Goal: Task Accomplishment & Management: Manage account settings

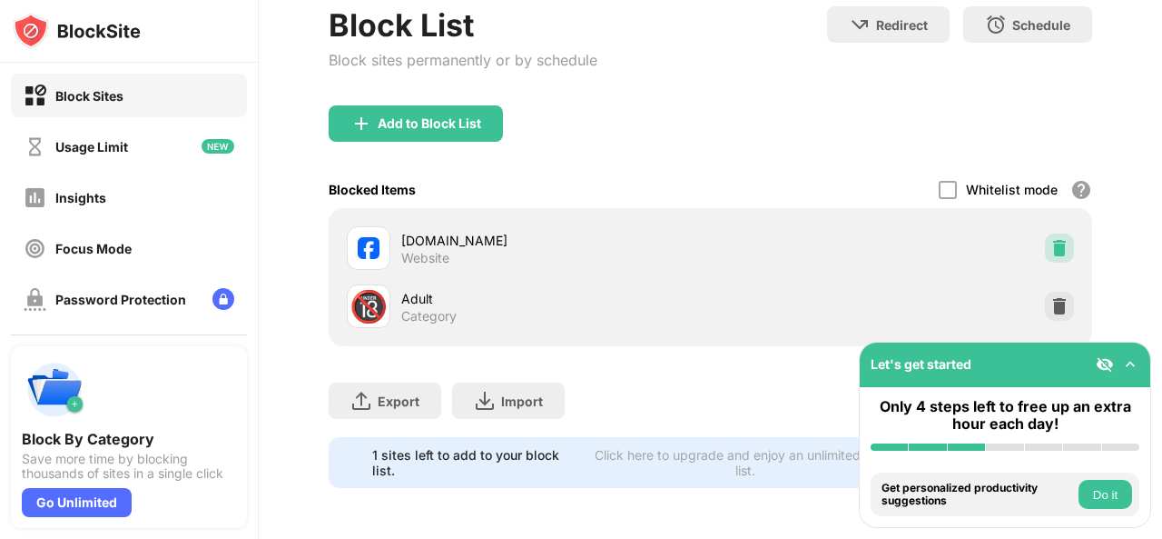
click at [1051, 246] on img at bounding box center [1060, 248] width 18 height 18
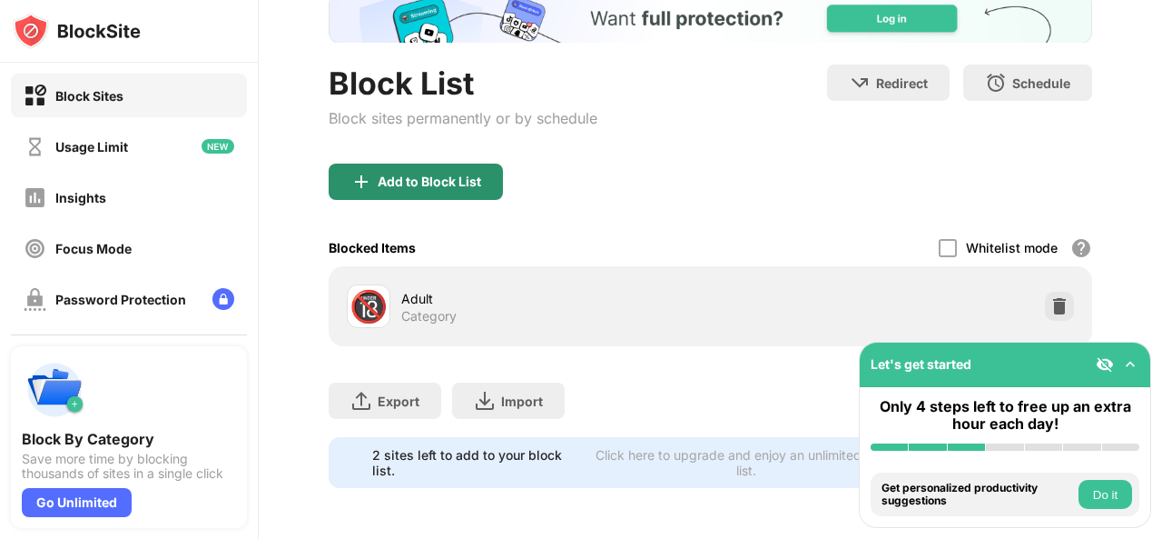
click at [478, 174] on div "Add to Block List" at bounding box center [430, 181] width 104 height 15
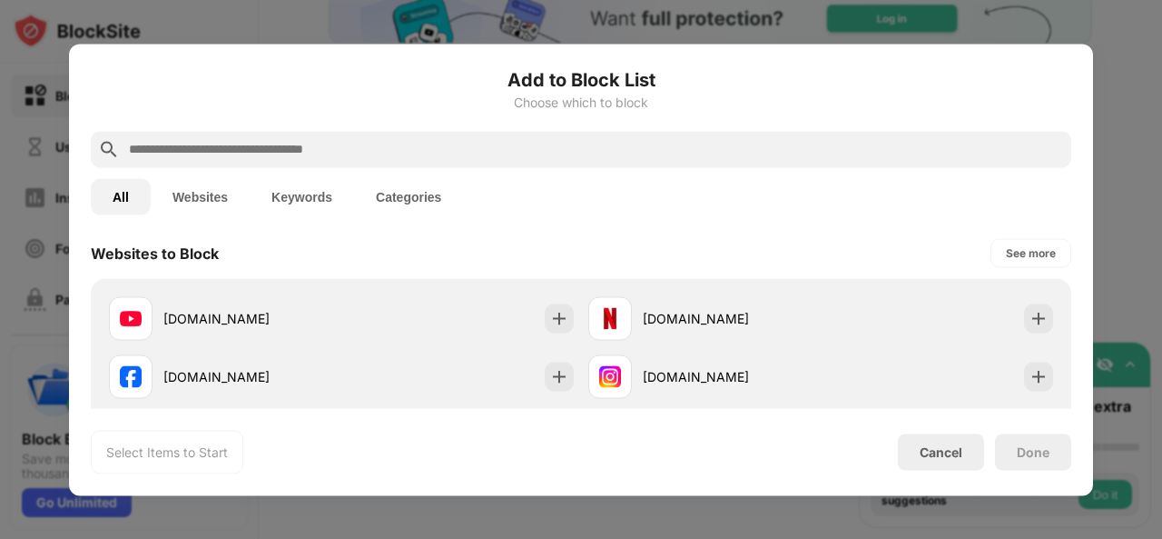
scroll to position [272, 0]
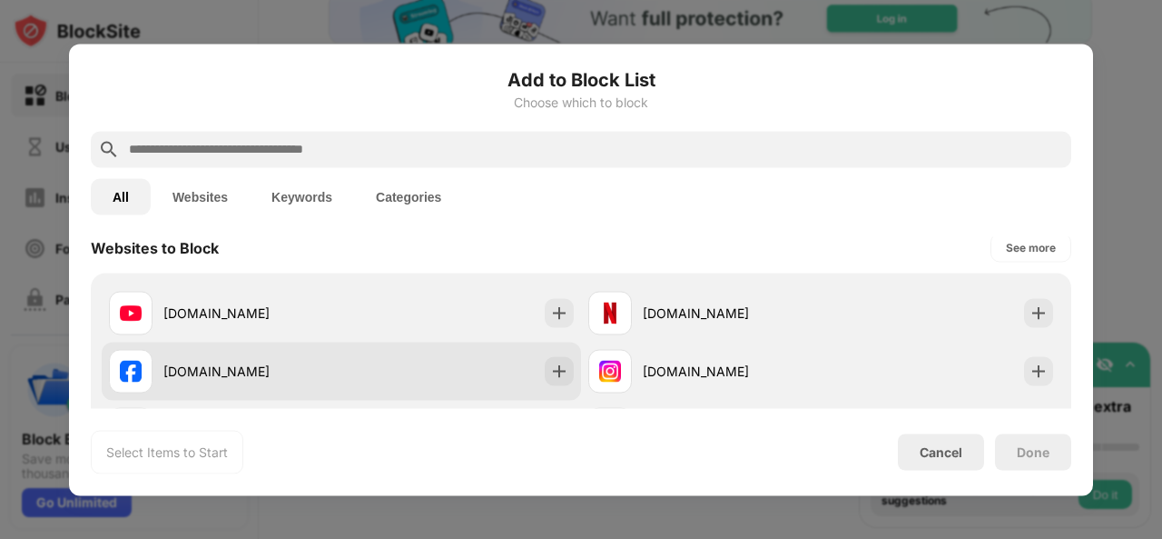
click at [213, 370] on div "[DOMAIN_NAME]" at bounding box center [252, 370] width 178 height 19
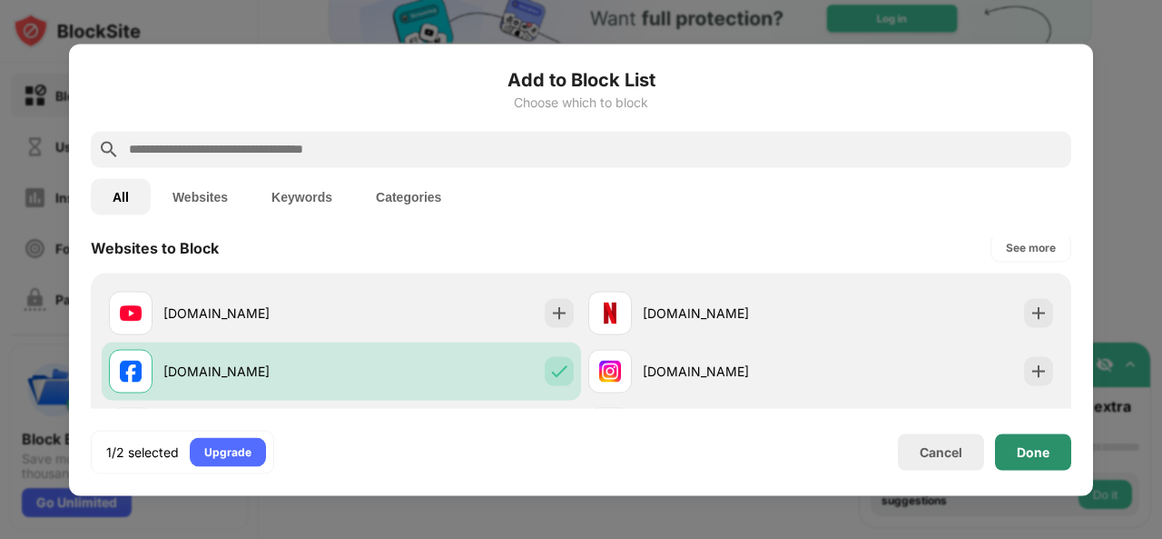
click at [1039, 453] on div "Done" at bounding box center [1033, 451] width 33 height 15
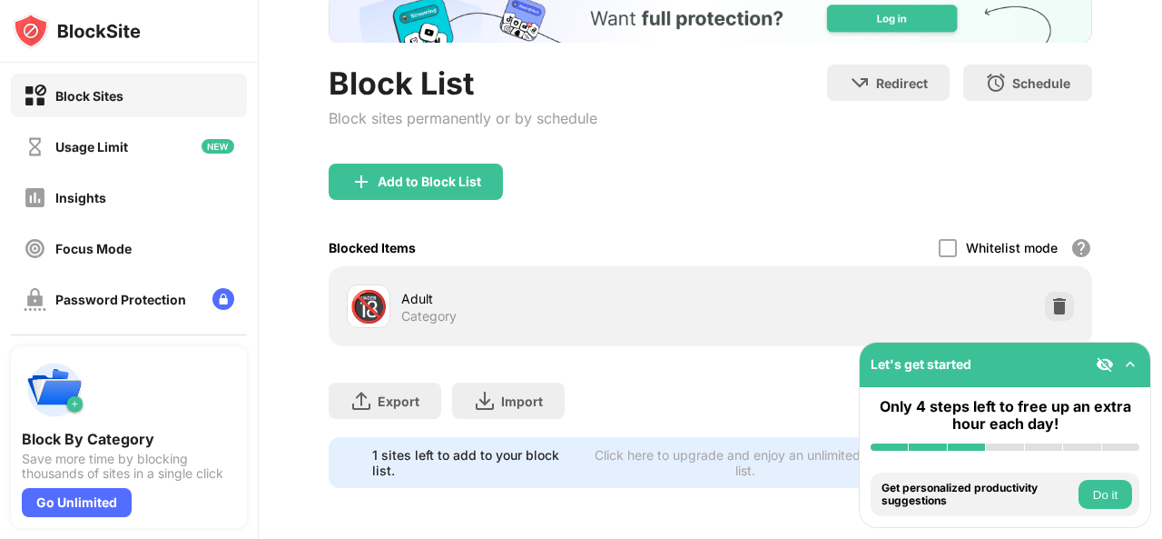
scroll to position [182, 0]
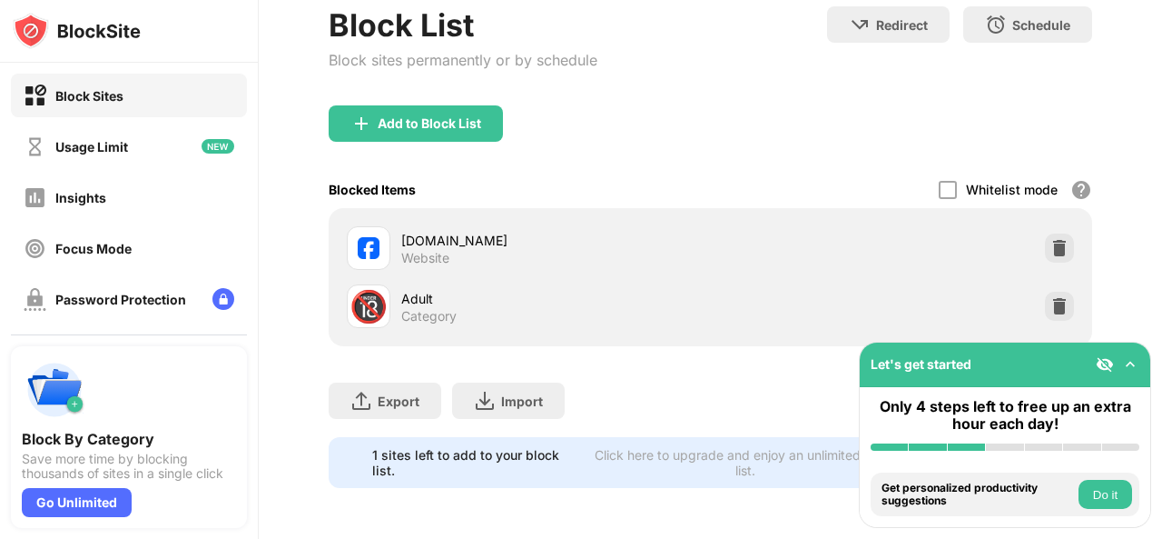
click at [1104, 114] on div "Block List Block sites permanently or by schedule Redirect Choose a site to be …" at bounding box center [711, 211] width 904 height 655
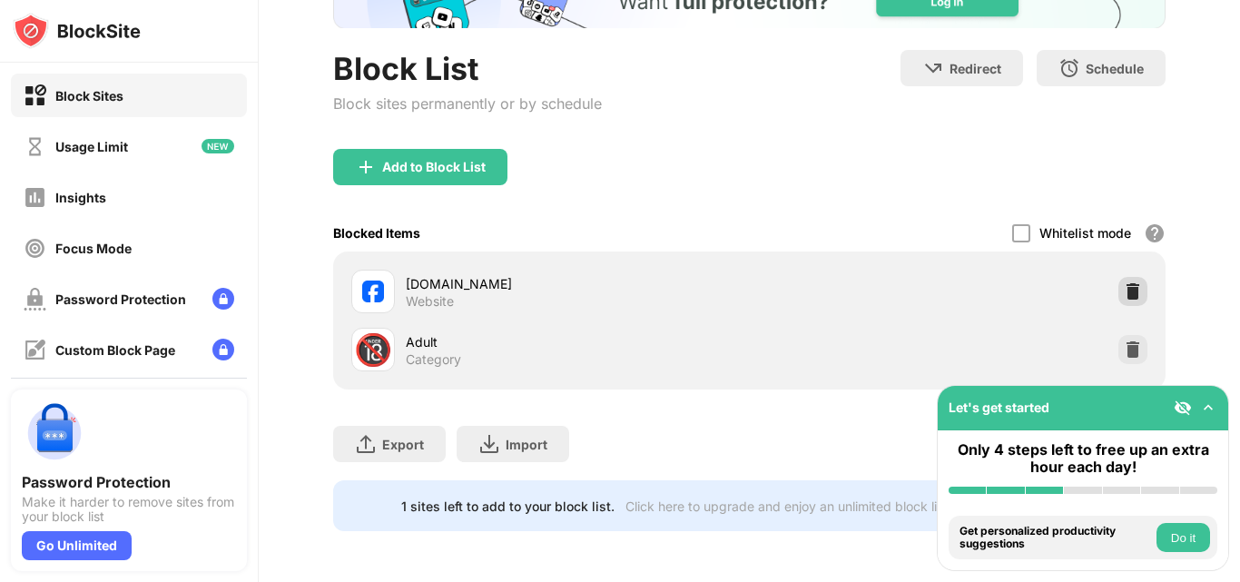
click at [1124, 282] on img at bounding box center [1133, 291] width 18 height 18
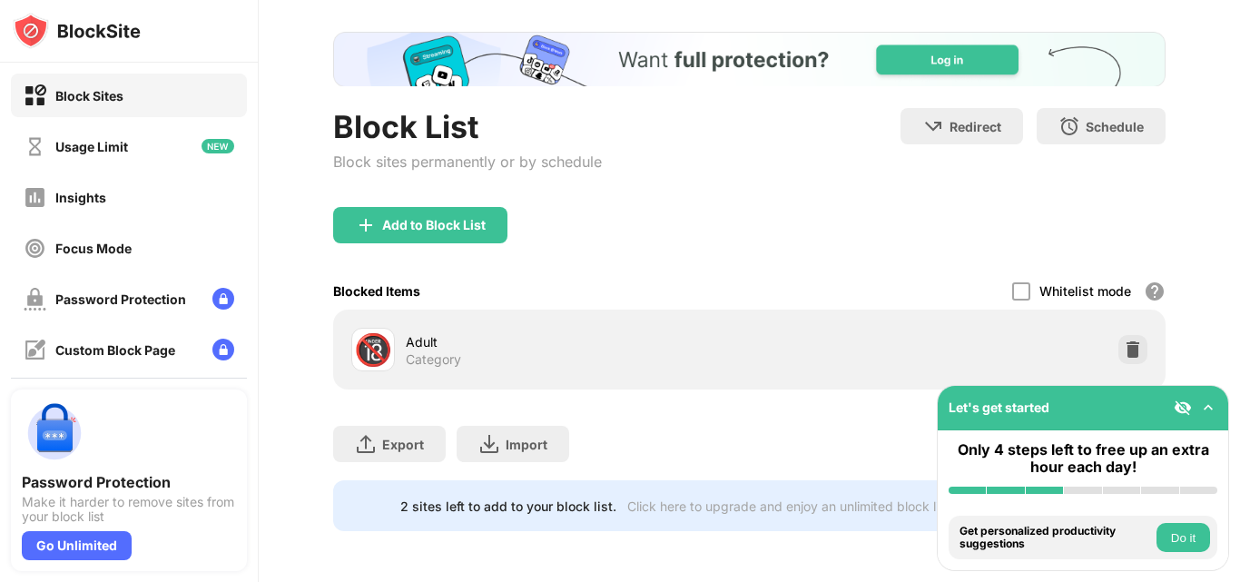
scroll to position [95, 0]
